Goal: Find specific page/section: Find specific page/section

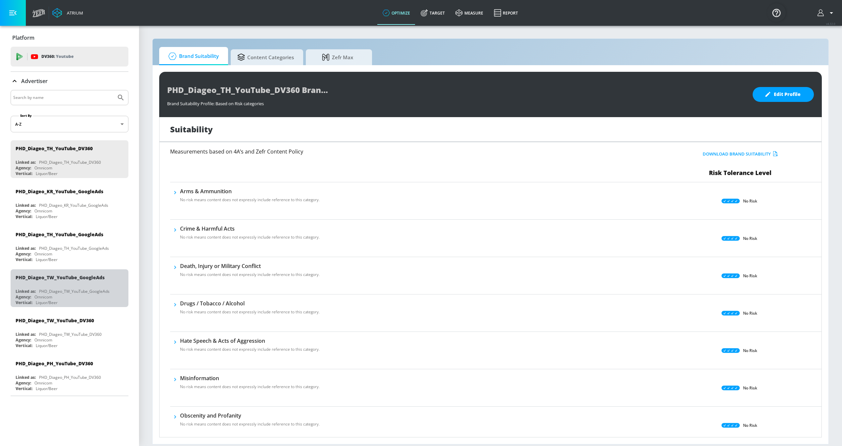
click at [76, 296] on div "Agency: Omnicom" at bounding box center [71, 297] width 111 height 6
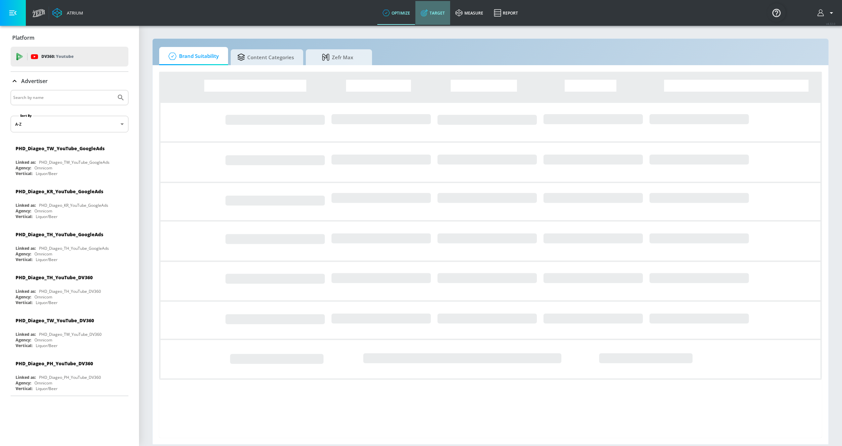
click at [439, 12] on link "Target" at bounding box center [432, 13] width 35 height 24
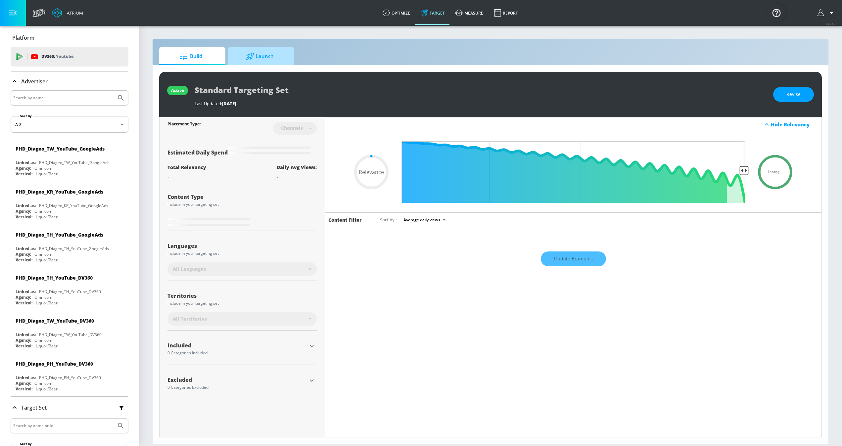
click at [270, 60] on span "Launch" at bounding box center [260, 56] width 50 height 16
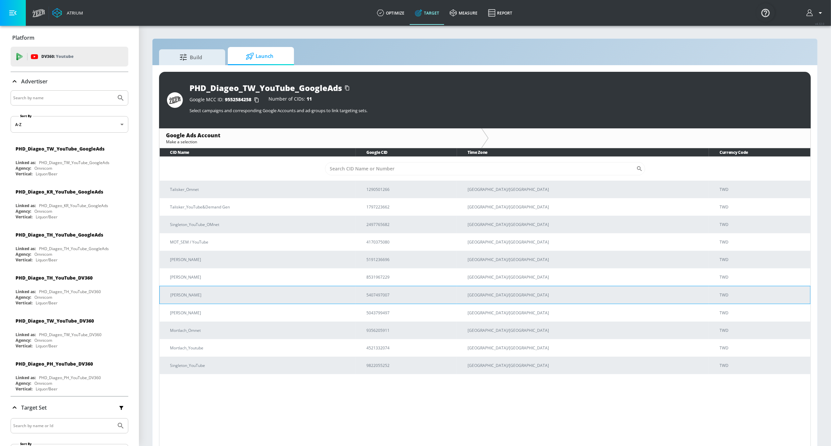
click at [210, 296] on p "[PERSON_NAME]" at bounding box center [260, 294] width 180 height 7
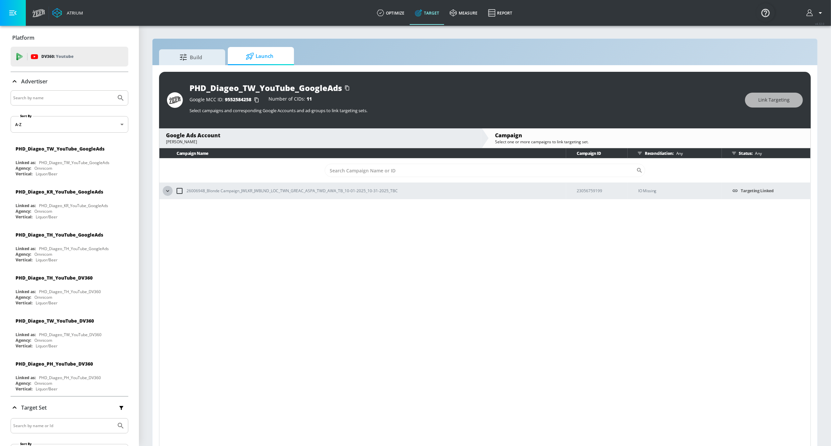
click at [167, 190] on icon "button" at bounding box center [167, 191] width 7 height 7
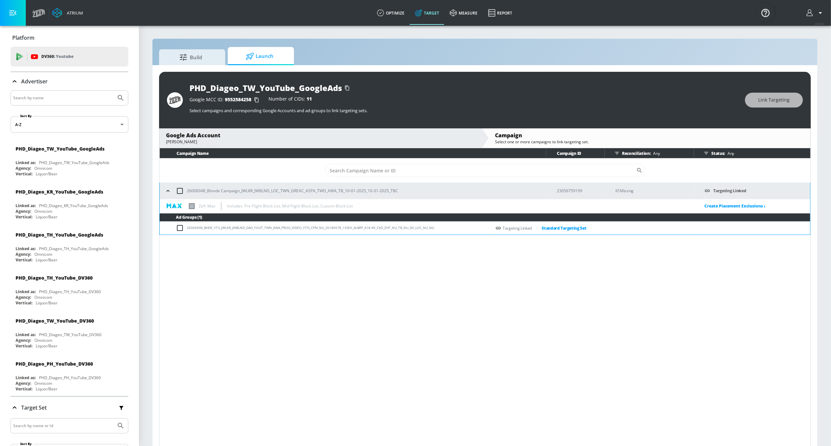
click at [344, 414] on div "Campaign Name Campaign ID Reconciliation: Any Status: Any ​ 26006948_Blonde Cam…" at bounding box center [485, 298] width 652 height 300
